Goal: Check status: Check status

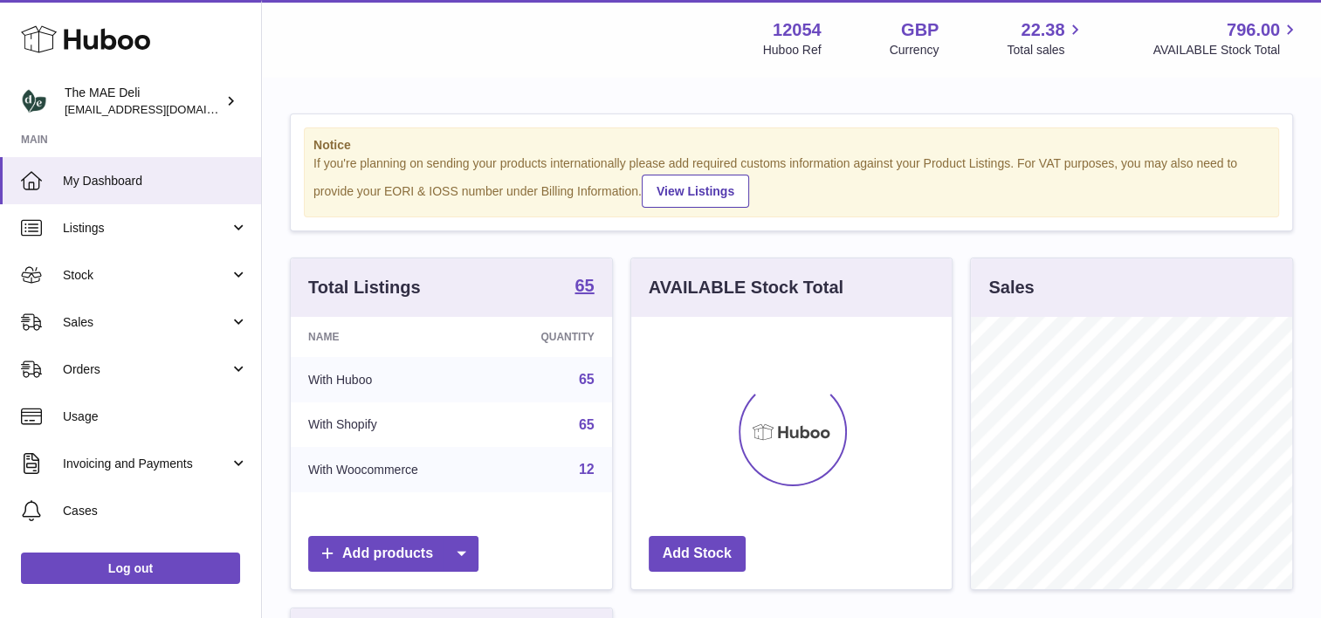
scroll to position [272, 321]
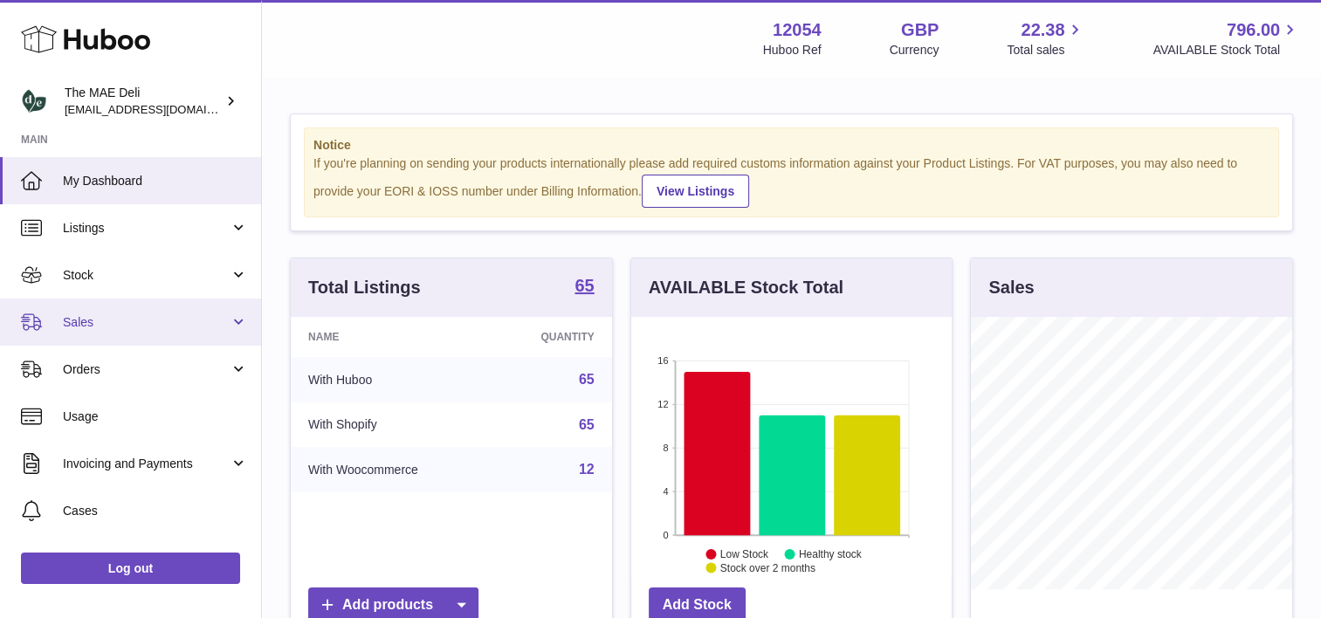
click at [150, 321] on span "Sales" at bounding box center [146, 322] width 167 height 17
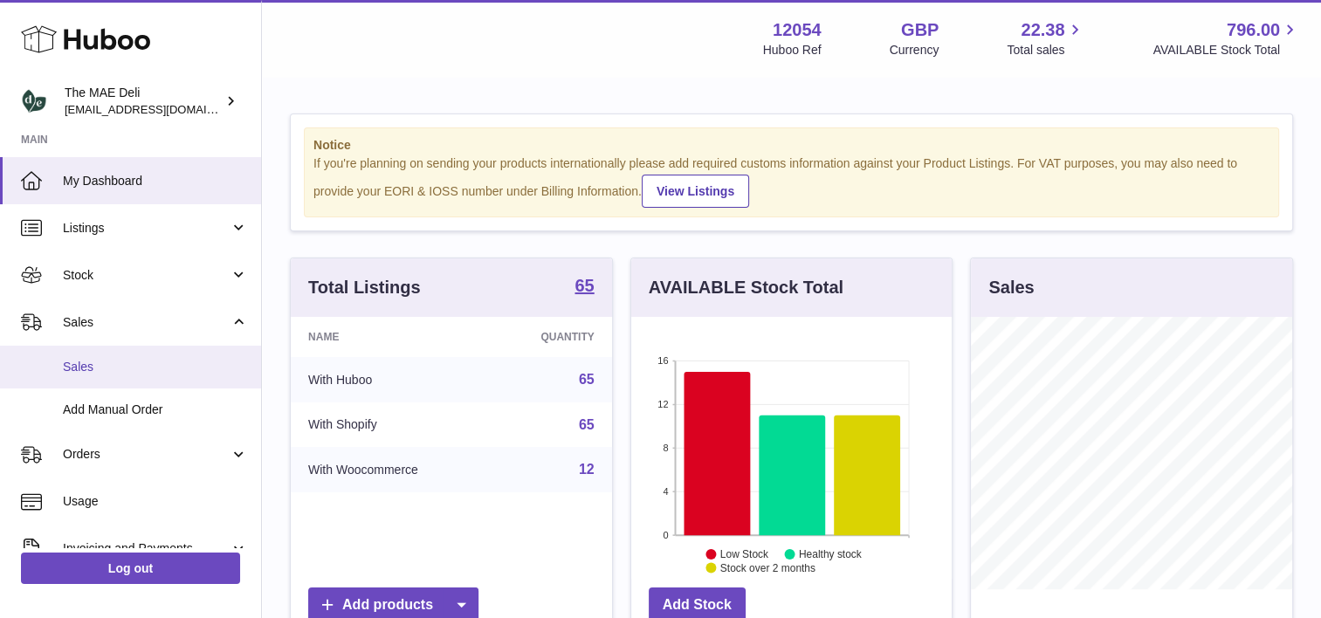
click at [143, 365] on span "Sales" at bounding box center [155, 367] width 185 height 17
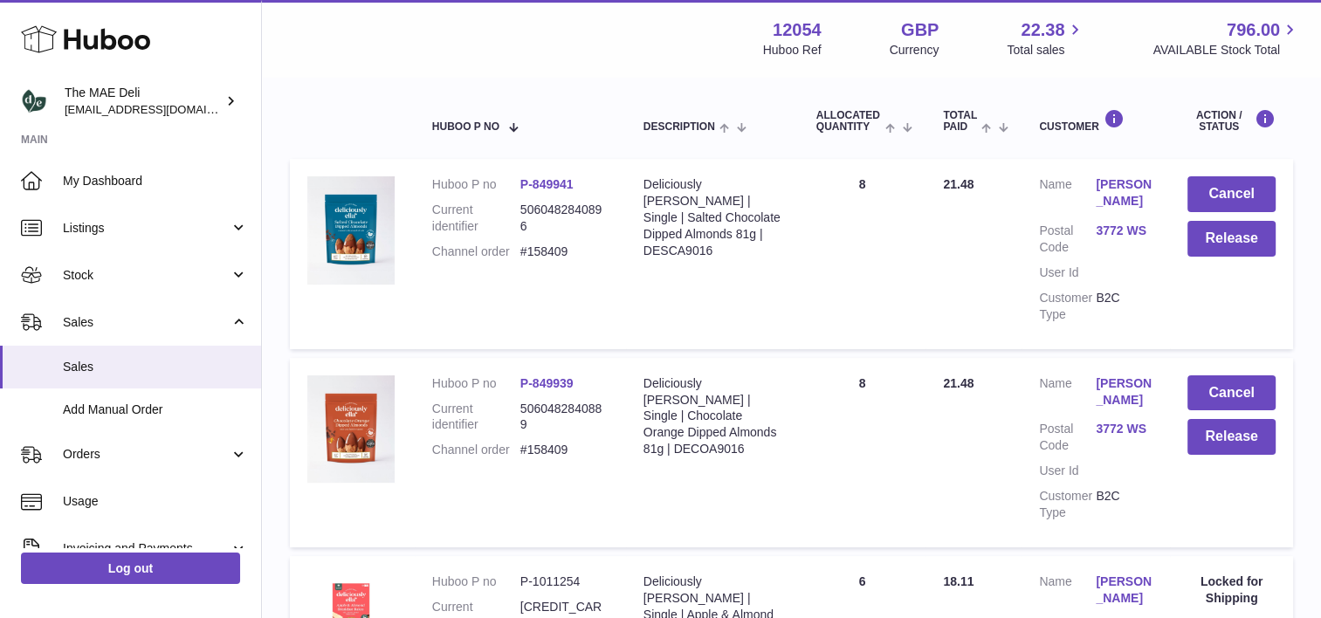
scroll to position [42, 0]
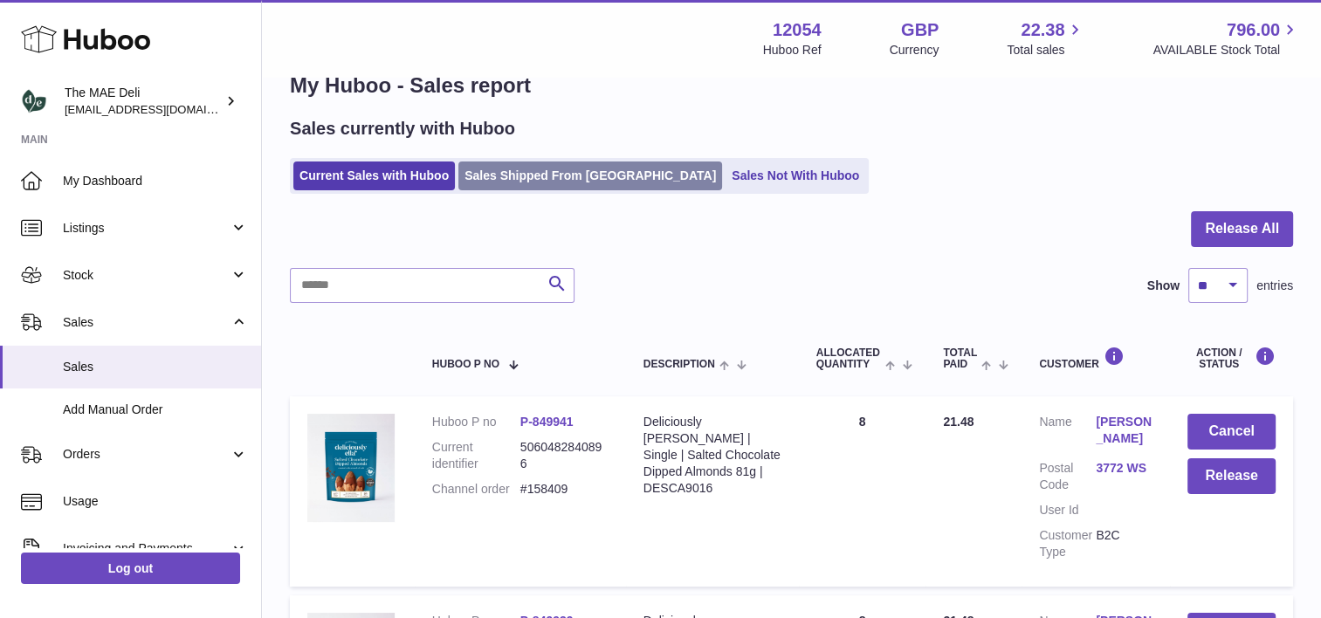
click at [589, 168] on link "Sales Shipped From Huboo" at bounding box center [590, 175] width 264 height 29
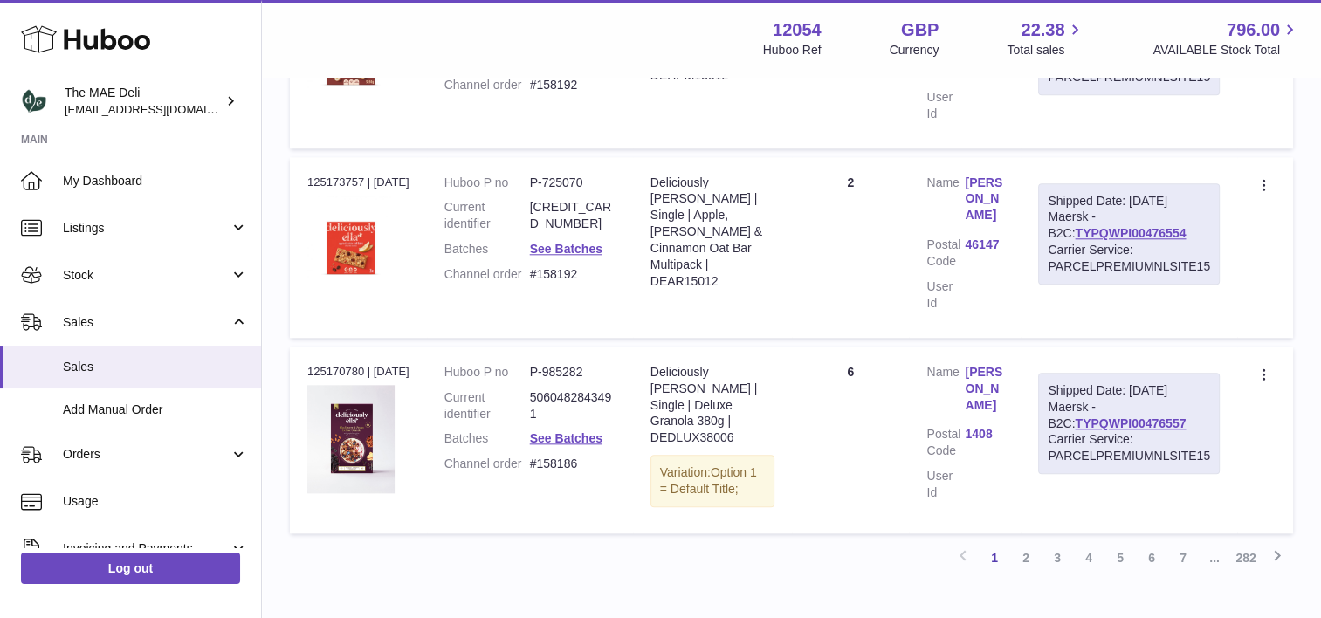
scroll to position [1788, 0]
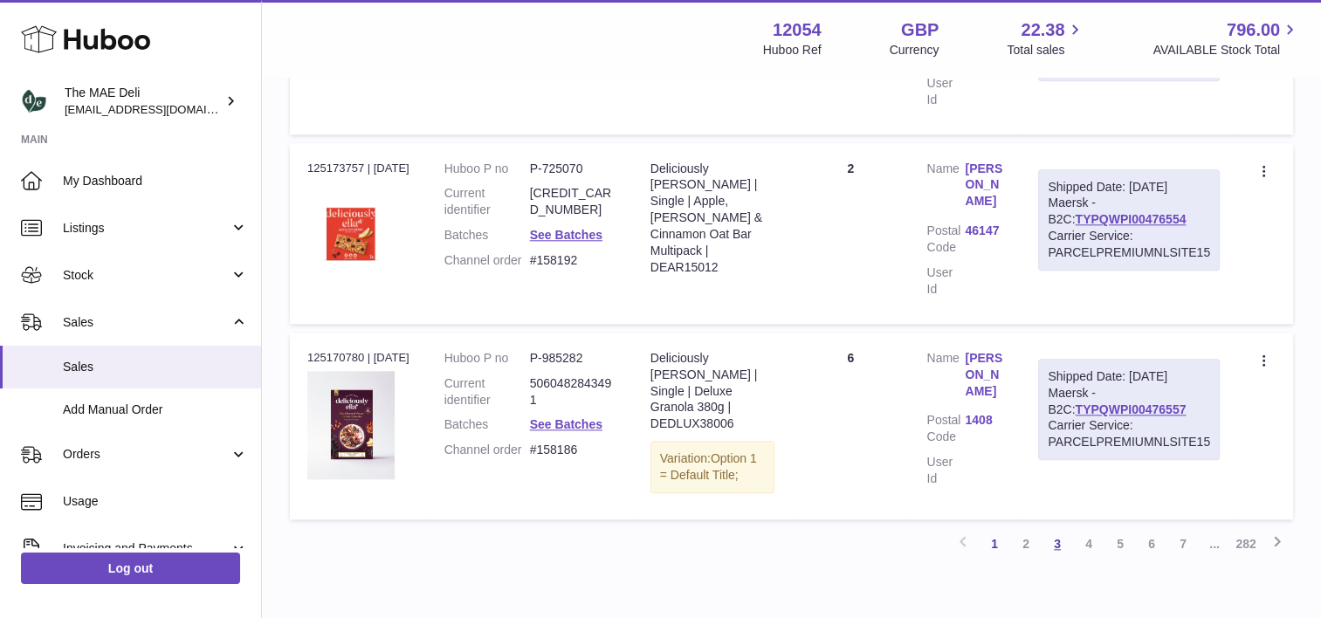
click at [1058, 528] on link "3" at bounding box center [1056, 543] width 31 height 31
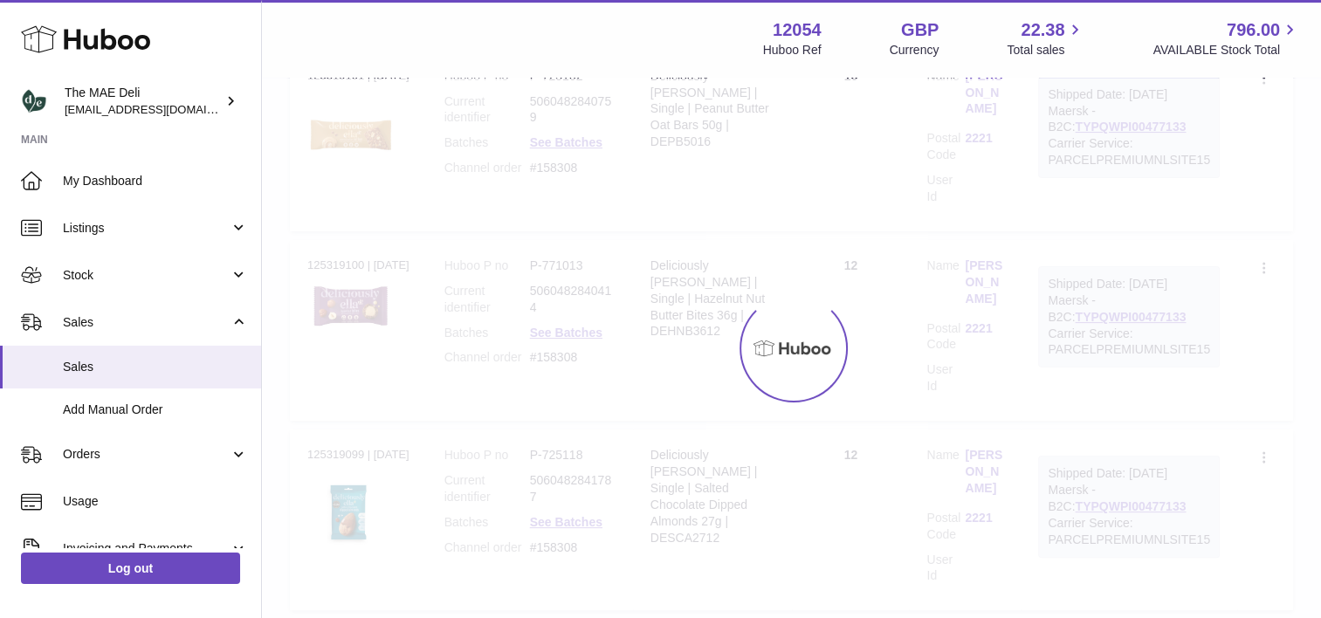
scroll to position [79, 0]
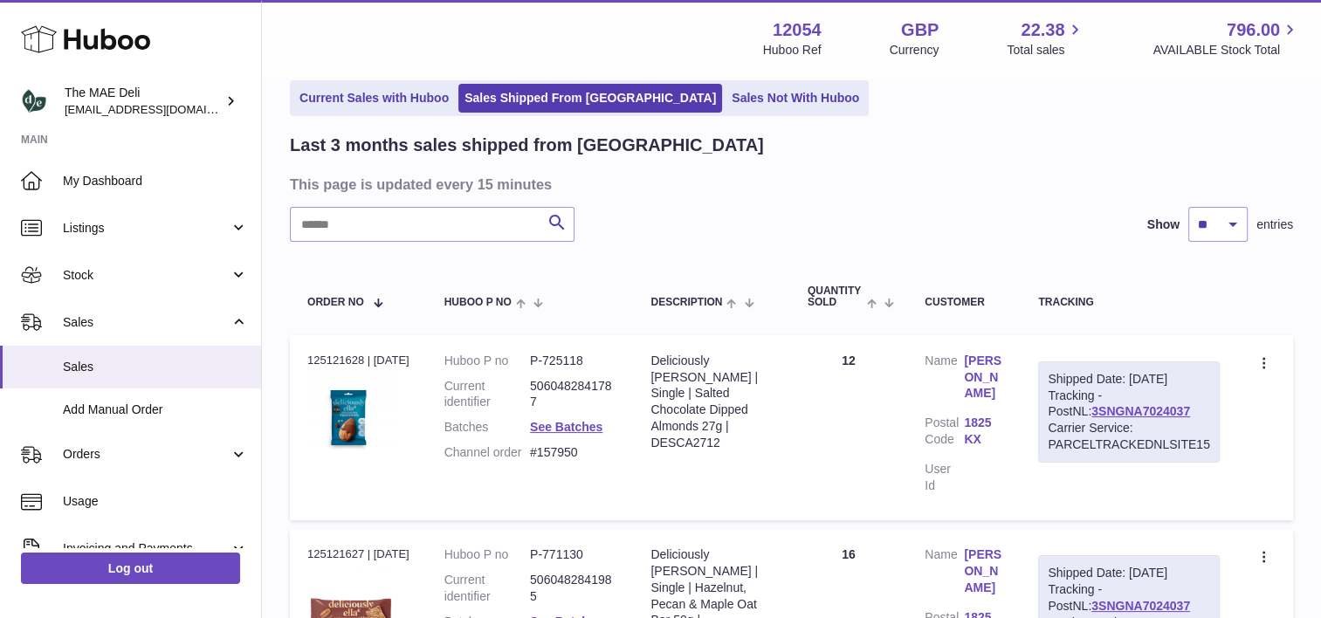
click at [1109, 415] on div "Shipped Date: 22nd Sep 2025 Tracking - PostNL: 3SNGNA7024037 Carrier Service: P…" at bounding box center [1129, 411] width 182 height 101
click at [1109, 418] on link "3SNGNA7024037" at bounding box center [1140, 411] width 99 height 14
